Goal: Information Seeking & Learning: Learn about a topic

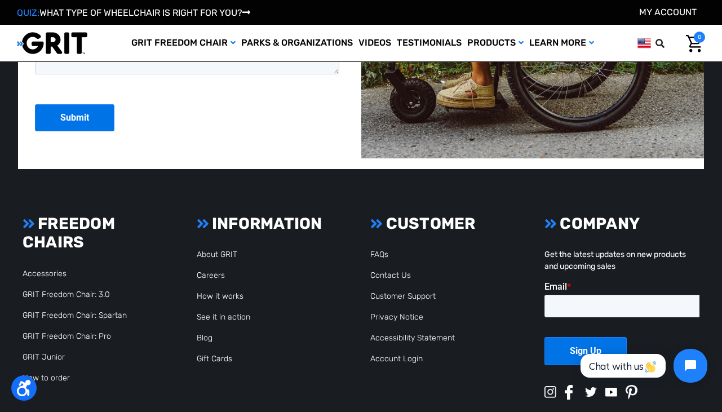
scroll to position [2566, 0]
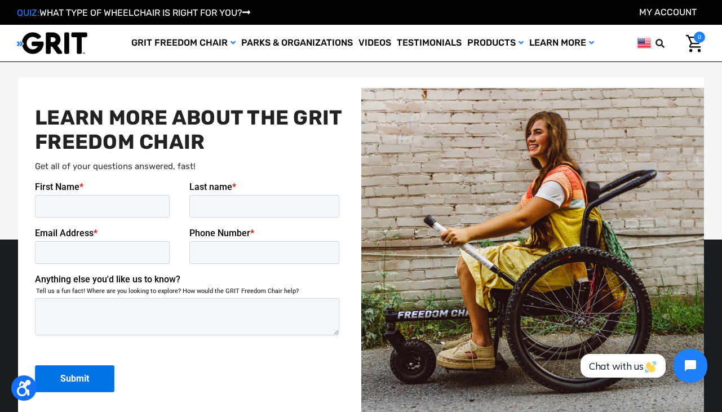
scroll to position [2201, 0]
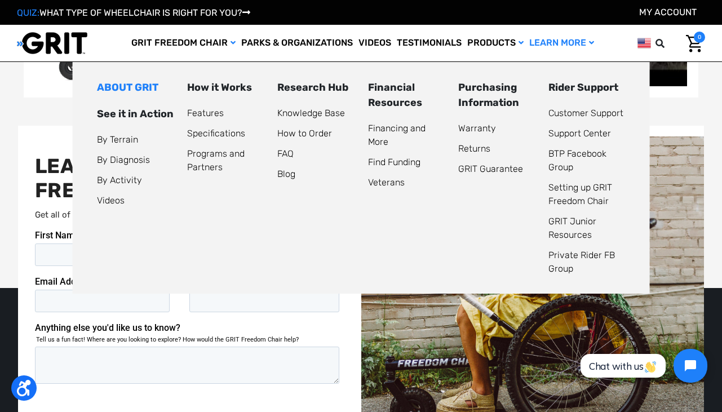
click at [130, 88] on link "ABOUT GRIT" at bounding box center [127, 87] width 61 height 12
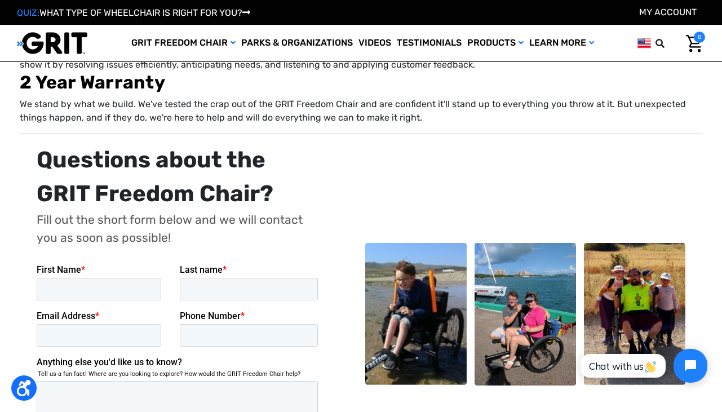
scroll to position [2728, 0]
